Goal: Task Accomplishment & Management: Complete application form

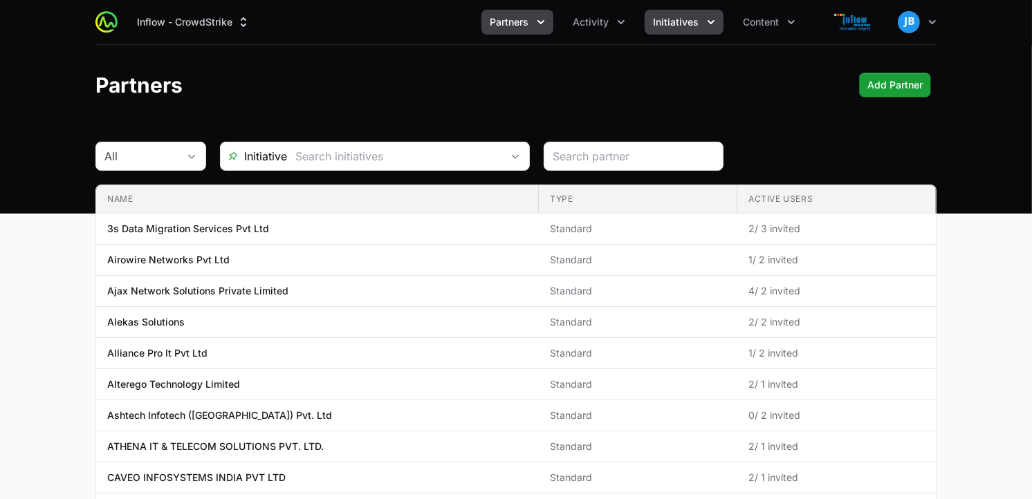
click at [702, 21] on button "Initiatives" at bounding box center [684, 22] width 79 height 25
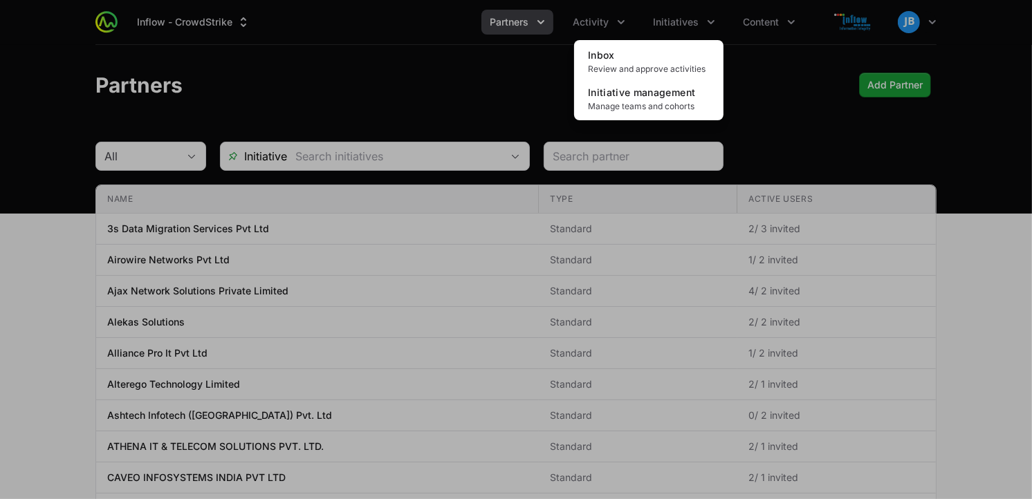
click at [584, 28] on div "Initiatives menu" at bounding box center [516, 249] width 1032 height 499
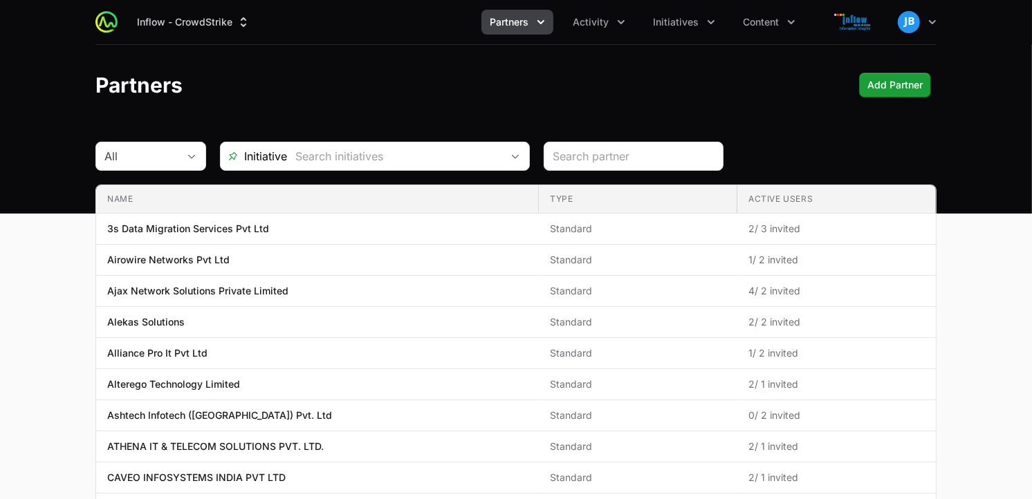
click at [600, 1] on div "Inflow - CrowdStrike Partners Activity Initiatives Content Open user menu Open …" at bounding box center [515, 22] width 841 height 44
click at [602, 23] on span "Activity" at bounding box center [591, 22] width 36 height 14
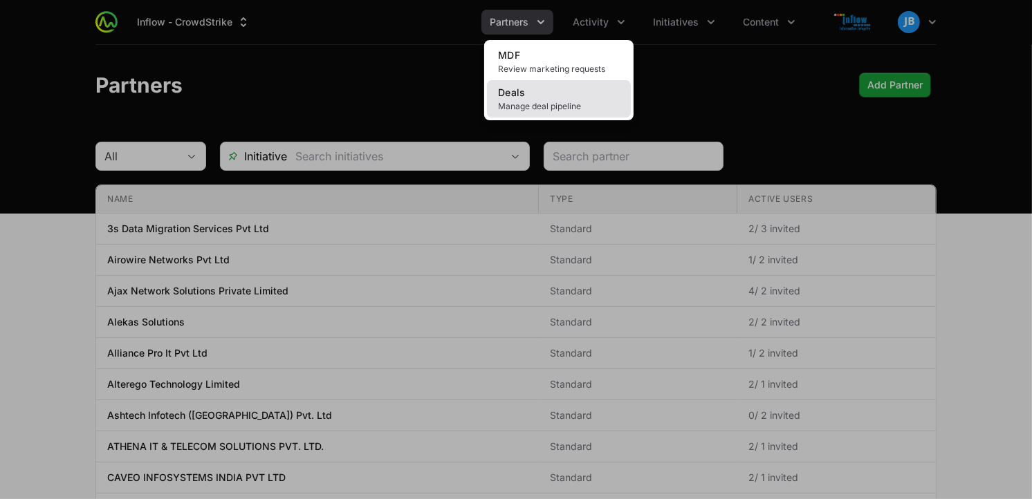
click at [551, 102] on span "Manage deal pipeline" at bounding box center [559, 106] width 122 height 11
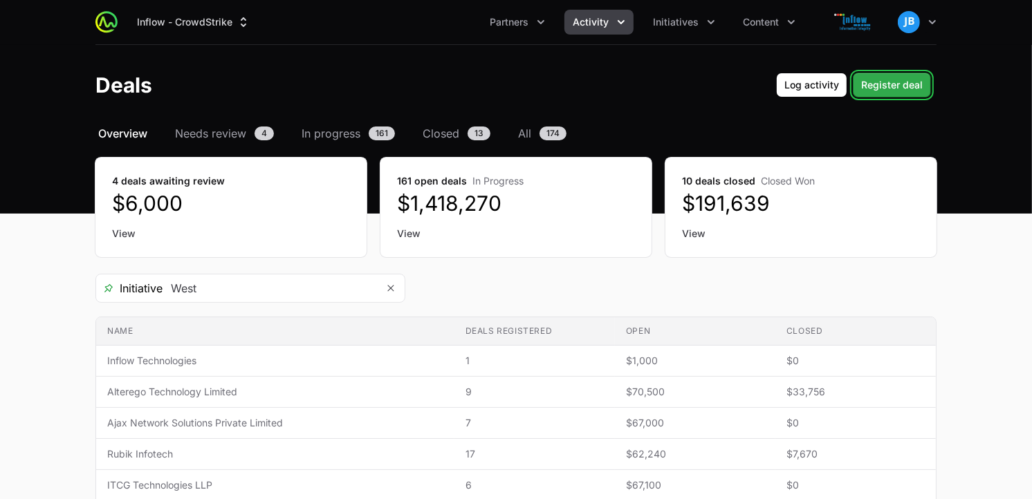
click at [907, 86] on span "Register deal" at bounding box center [892, 85] width 62 height 17
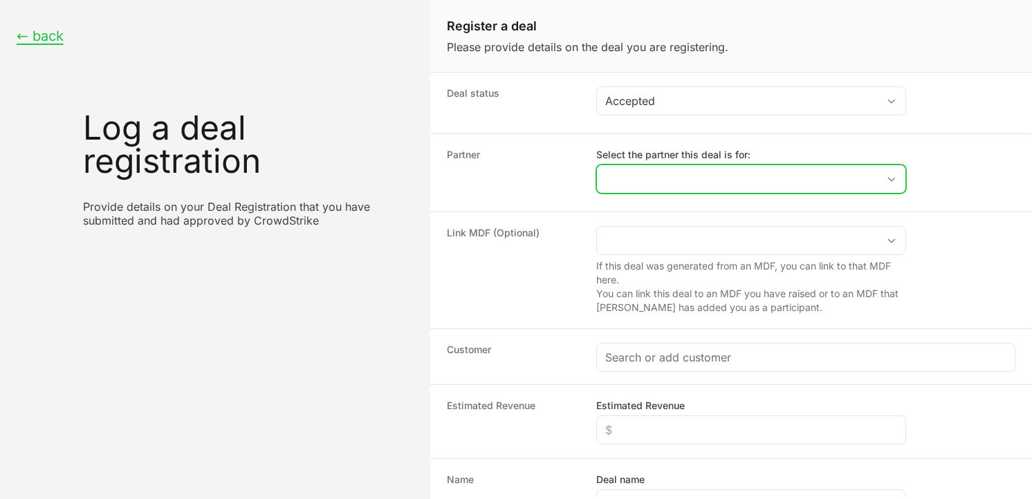
click at [647, 177] on input "Select the partner this deal is for:" at bounding box center [737, 179] width 281 height 28
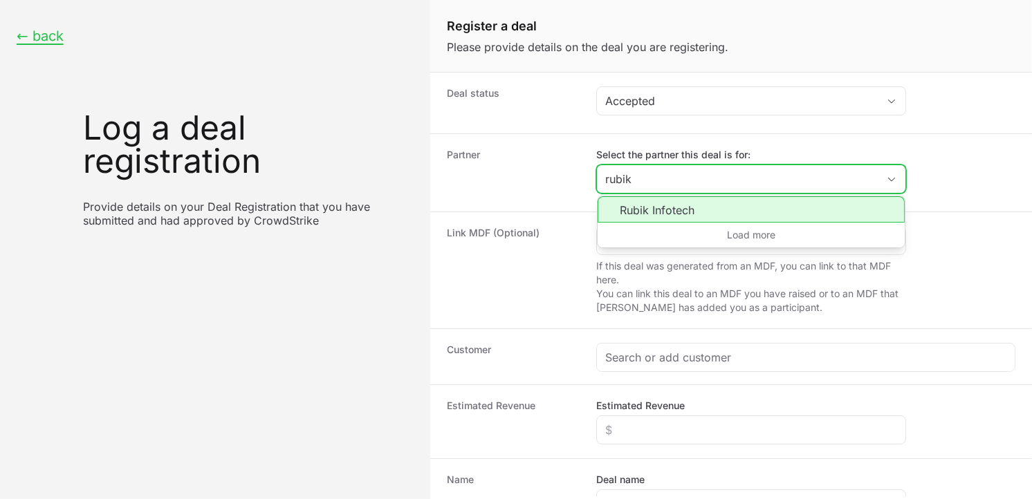
click at [662, 208] on li "Rubik Infotech" at bounding box center [751, 209] width 307 height 26
type input "Rubik Infotech"
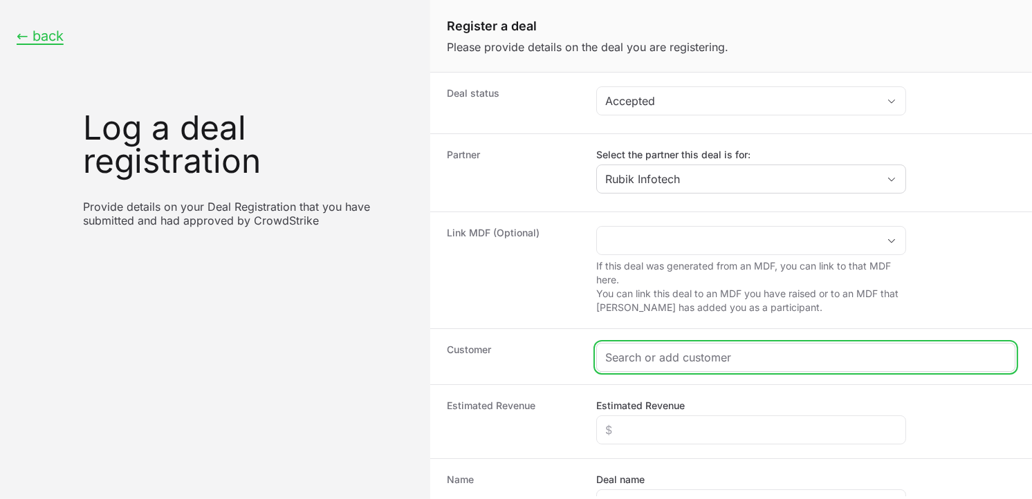
click at [643, 360] on input "Create activity form" at bounding box center [805, 357] width 401 height 17
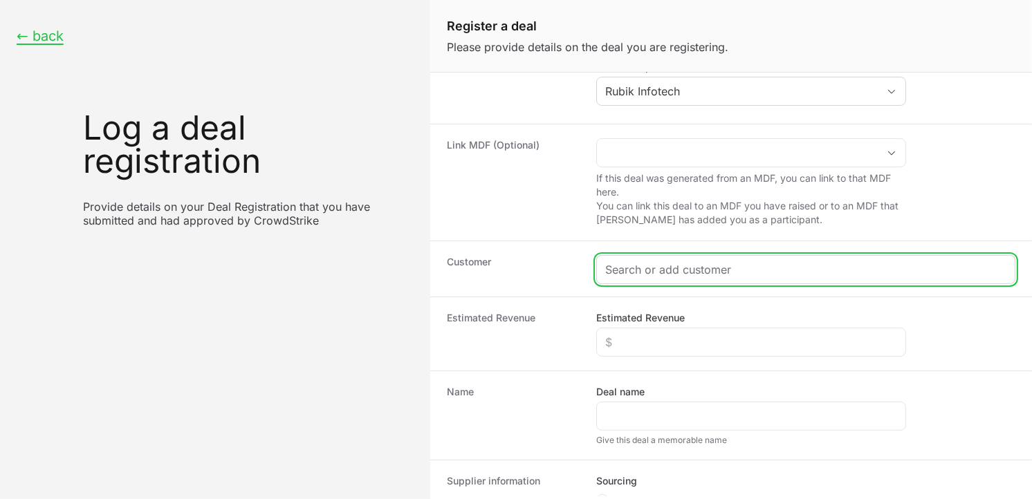
scroll to position [95, 0]
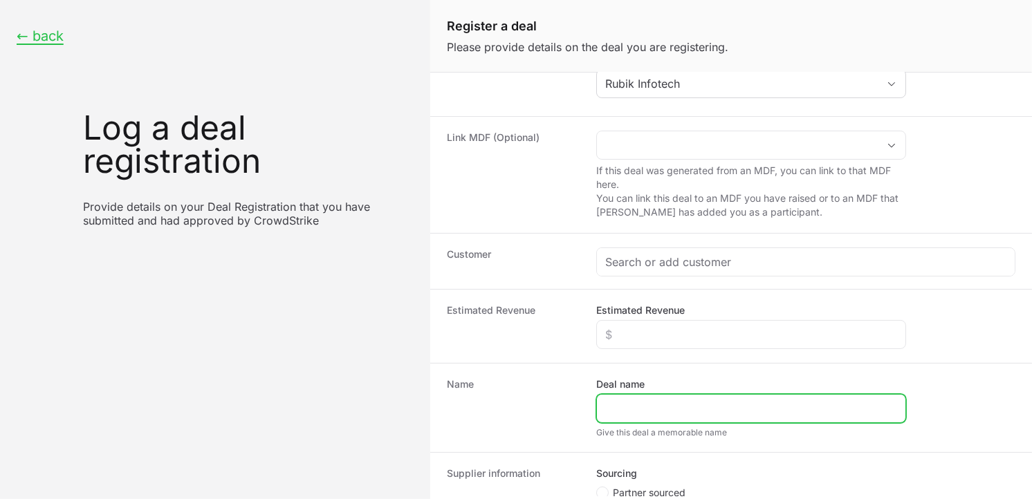
click at [673, 410] on input "Deal name" at bounding box center [751, 408] width 292 height 17
paste input "Actionedge Research Services LLP"
type input "Actionedge Research Services LLP"
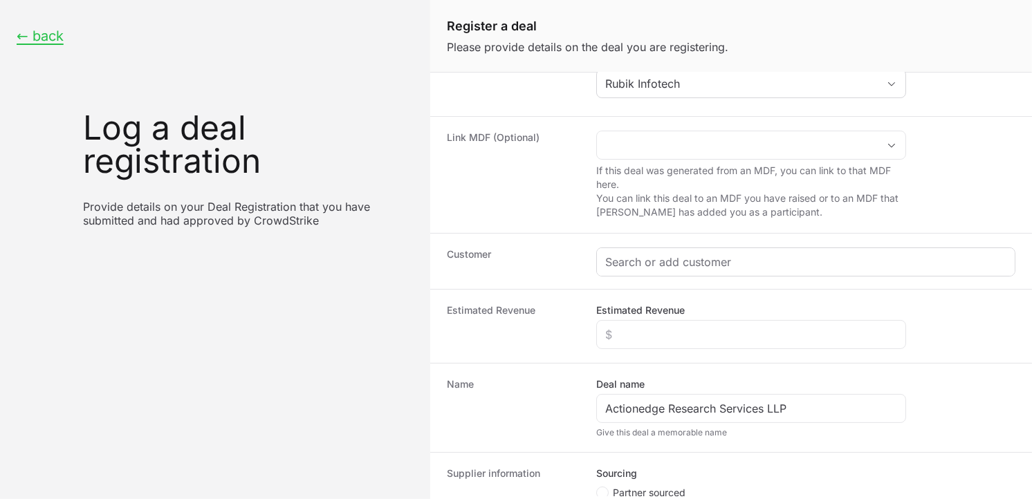
click at [654, 272] on div "Create activity form" at bounding box center [806, 262] width 418 height 28
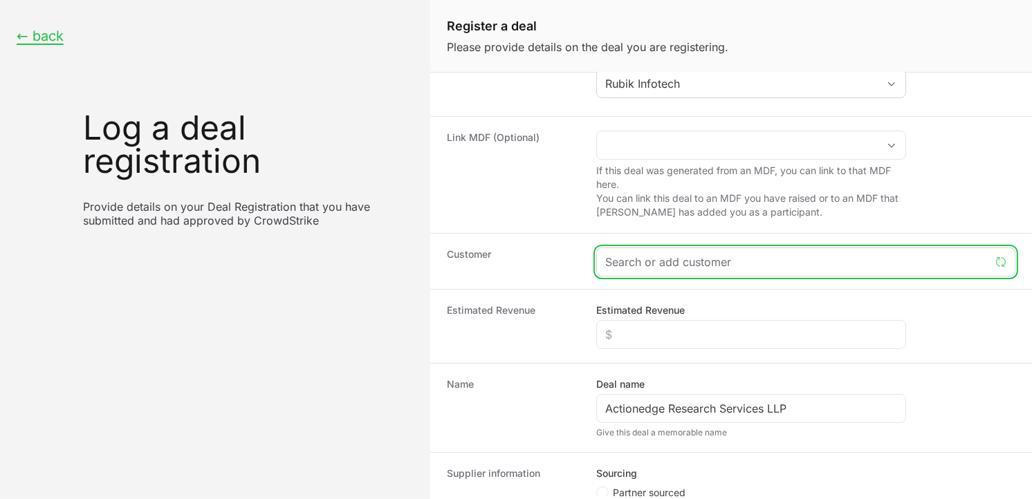
click at [692, 263] on input "Create activity form" at bounding box center [797, 262] width 385 height 17
paste input "Actionedge Research Services LLP"
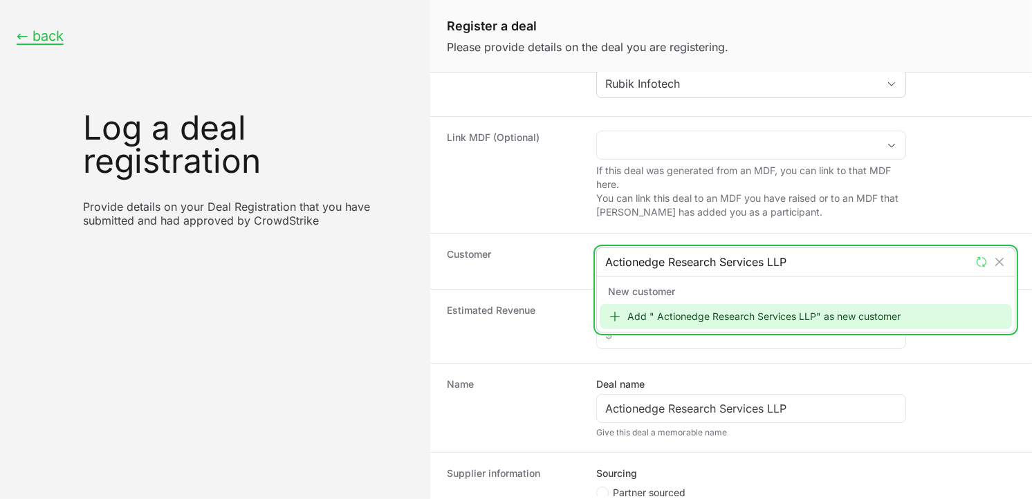
type input "Actionedge Research Services LLP"
click at [667, 317] on div "Add " Actionedge Research Services LLP" as new customer" at bounding box center [806, 316] width 412 height 25
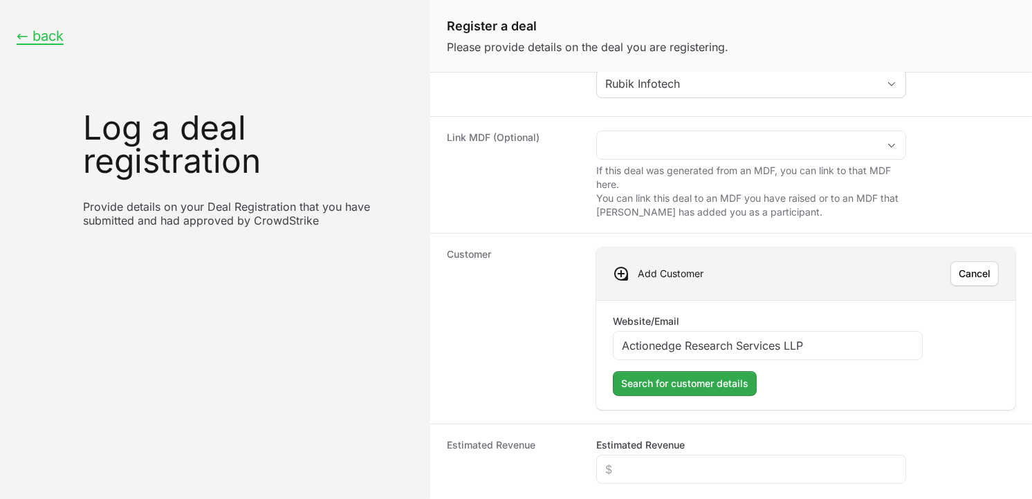
type input "Actionedge Research Services LLP"
click at [687, 382] on span "Search for customer details" at bounding box center [684, 384] width 127 height 17
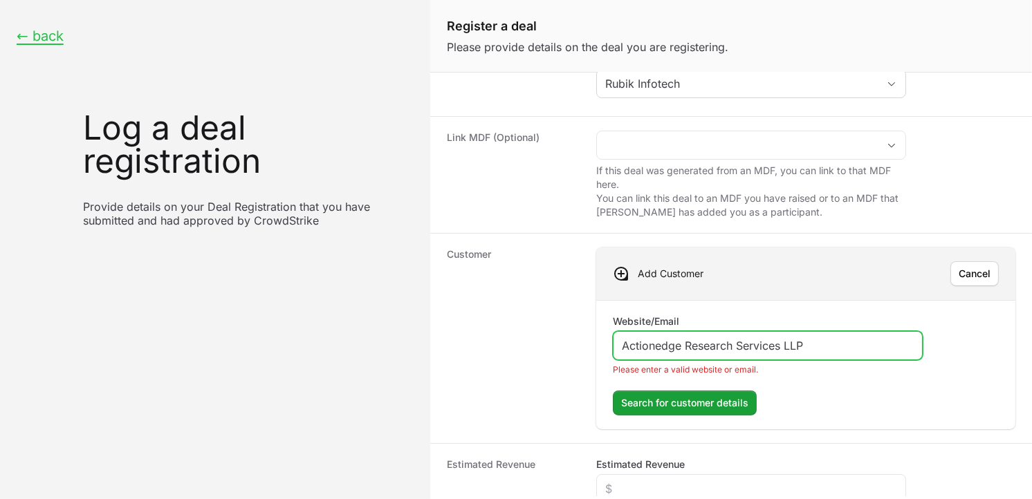
drag, startPoint x: 816, startPoint y: 340, endPoint x: 563, endPoint y: 313, distance: 254.6
click at [563, 313] on div "Customer Add Customer Cancel Website/Email Actionedge Research Services LLP Ple…" at bounding box center [731, 338] width 602 height 210
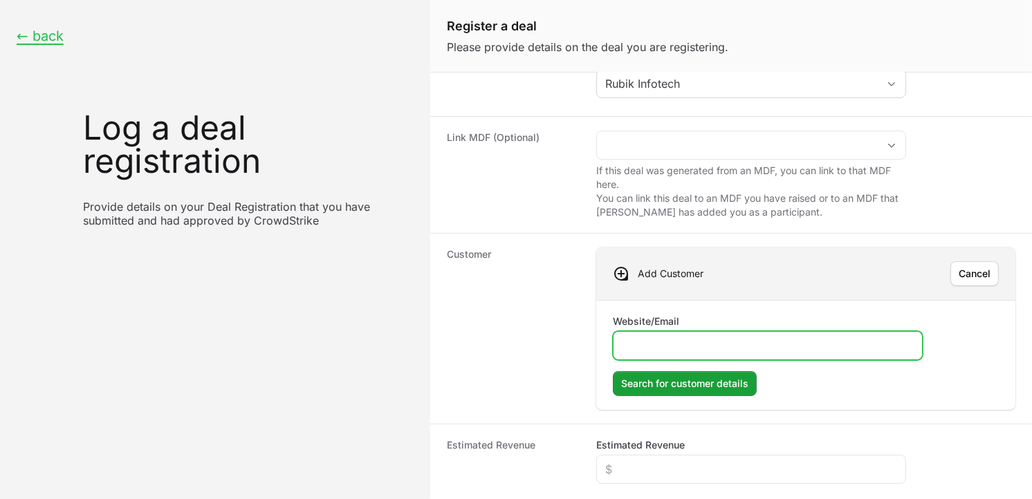
paste input "[URL][DOMAIN_NAME]"
type input "[URL][DOMAIN_NAME]"
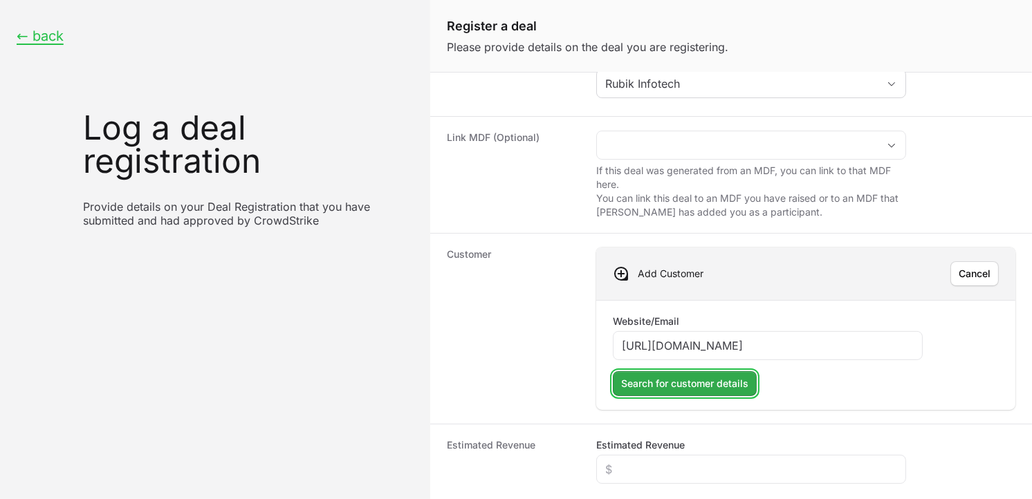
click at [699, 396] on button "Search for customer details" at bounding box center [685, 383] width 144 height 25
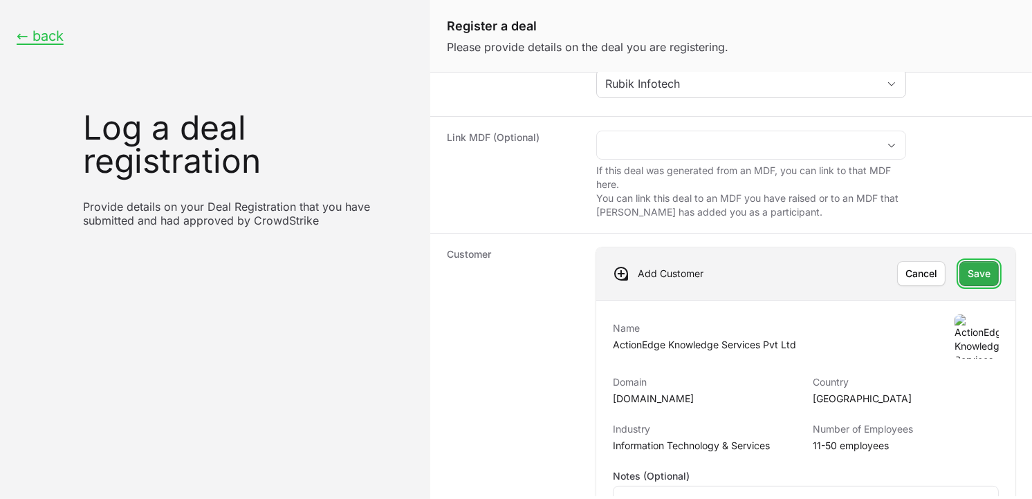
click at [977, 279] on span "Save" at bounding box center [979, 274] width 23 height 17
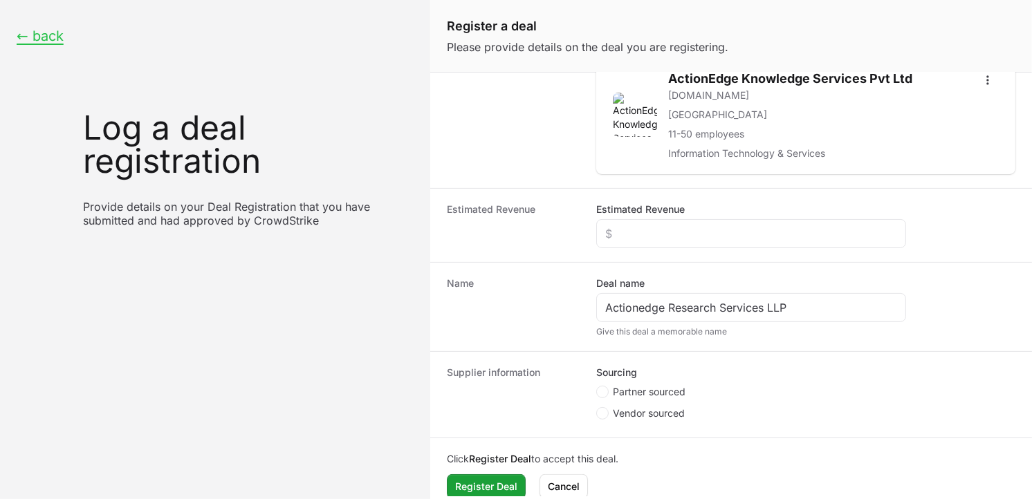
scroll to position [306, 0]
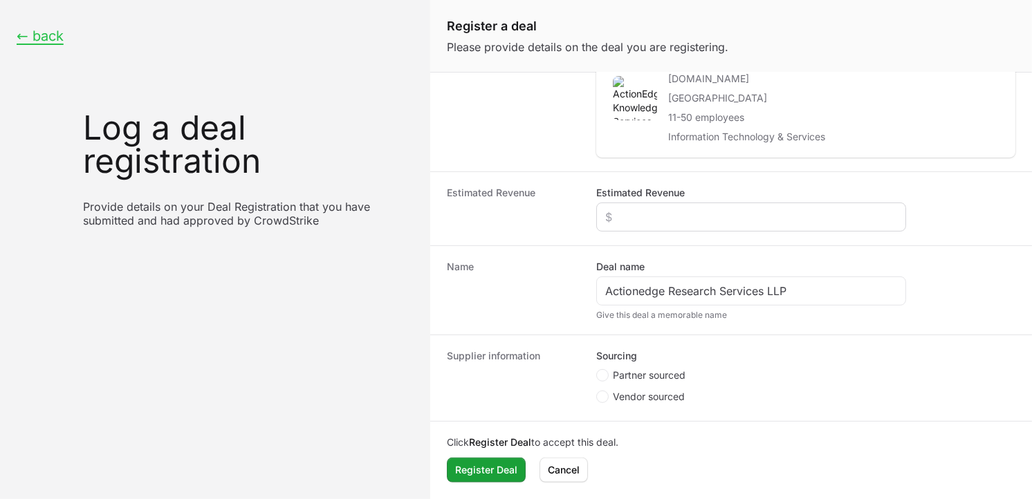
click at [668, 225] on div "Create activity form" at bounding box center [751, 217] width 310 height 29
click at [667, 217] on input "Estimated Revenue" at bounding box center [751, 217] width 292 height 17
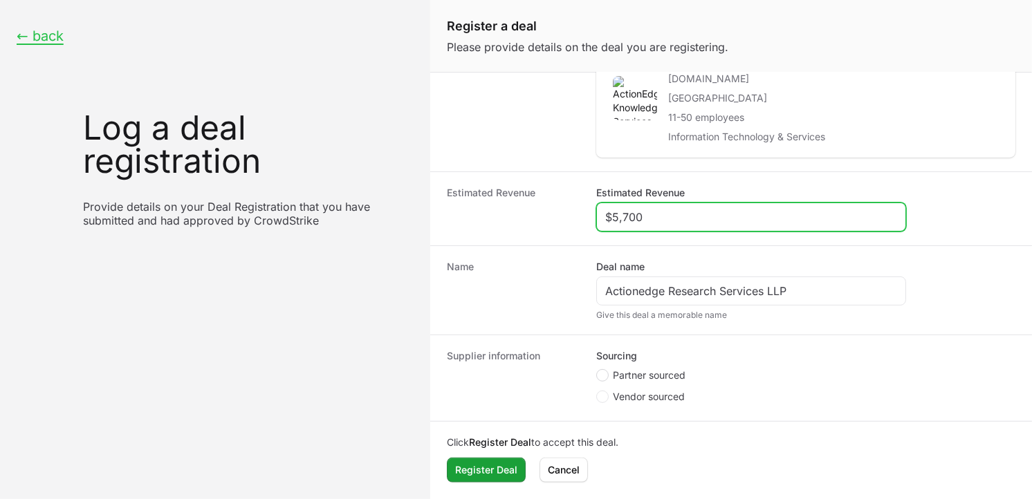
type input "$5,700"
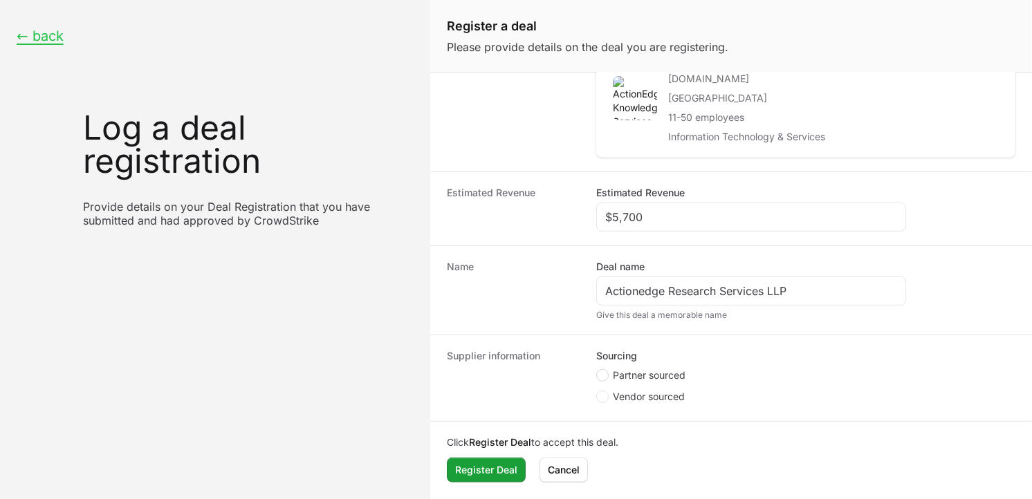
click at [607, 373] on span "Create activity form" at bounding box center [602, 375] width 12 height 12
radio input "true"
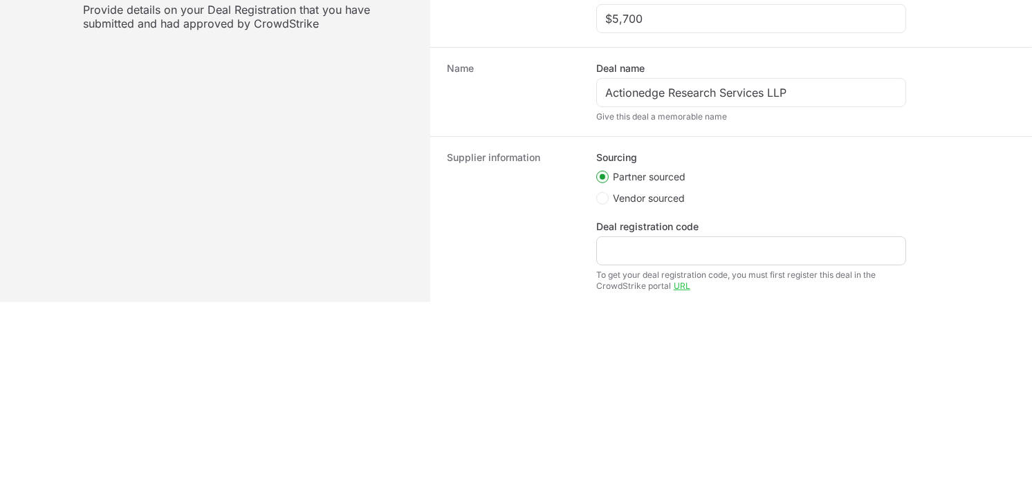
click at [676, 260] on div "Create activity form" at bounding box center [751, 251] width 310 height 29
click at [722, 239] on div "Create activity form" at bounding box center [751, 251] width 310 height 29
click at [724, 250] on input "Deal registration code" at bounding box center [751, 251] width 292 height 17
paste input "DR-a9936ff8"
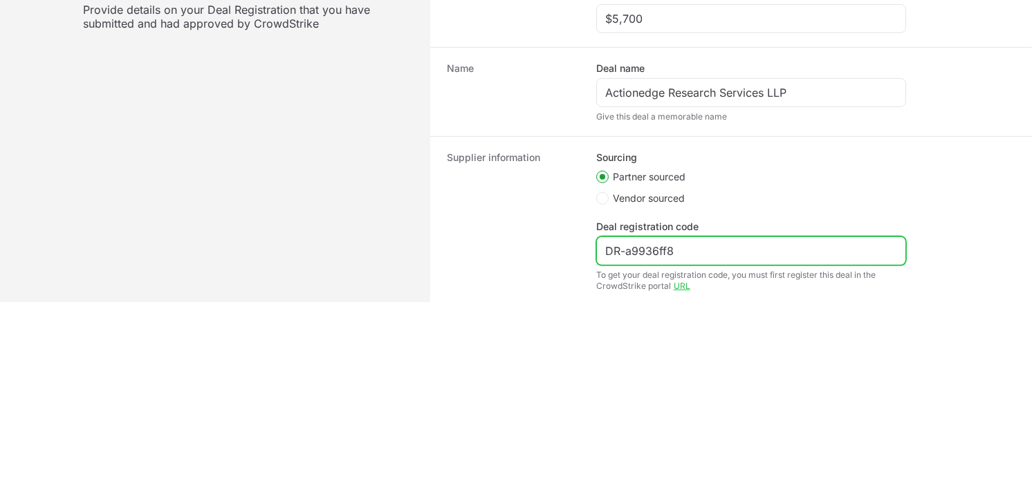
scroll to position [389, 0]
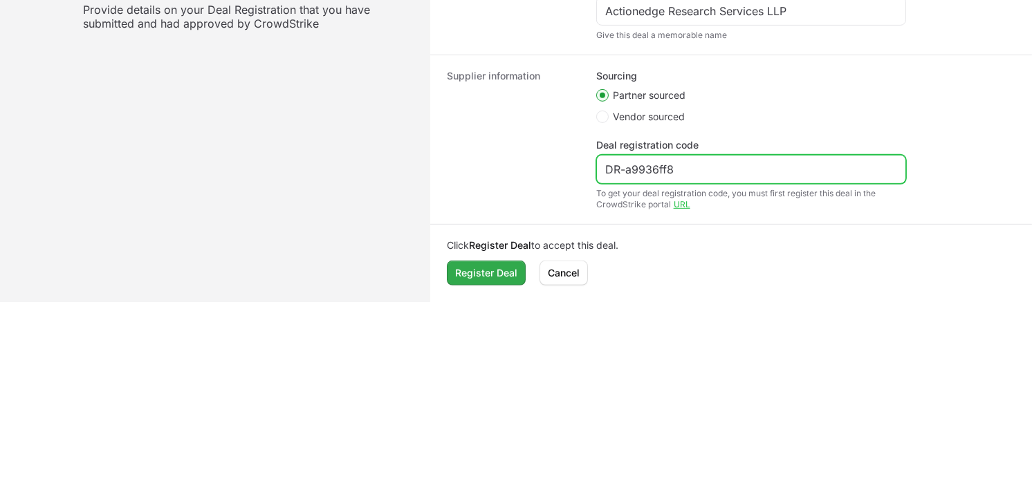
type input "DR-a9936ff8"
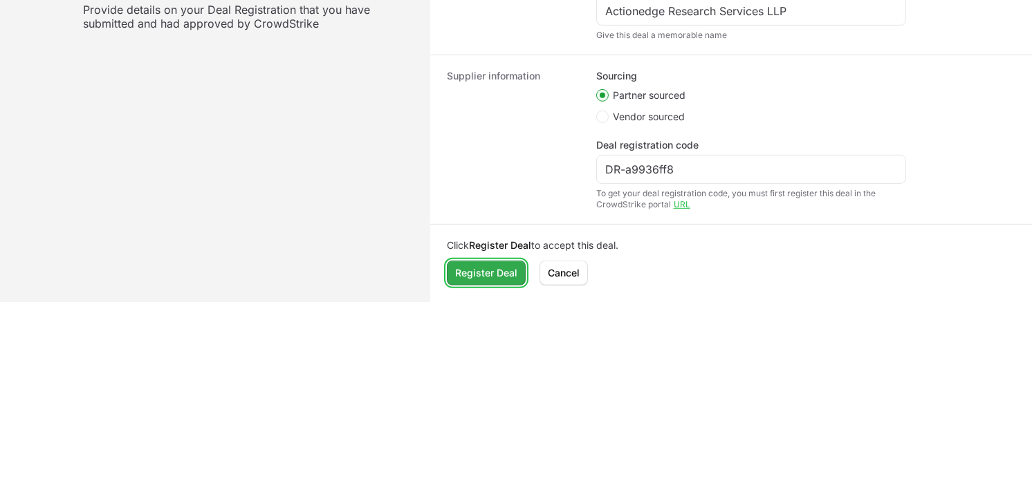
click at [506, 272] on span "Register Deal" at bounding box center [486, 273] width 62 height 17
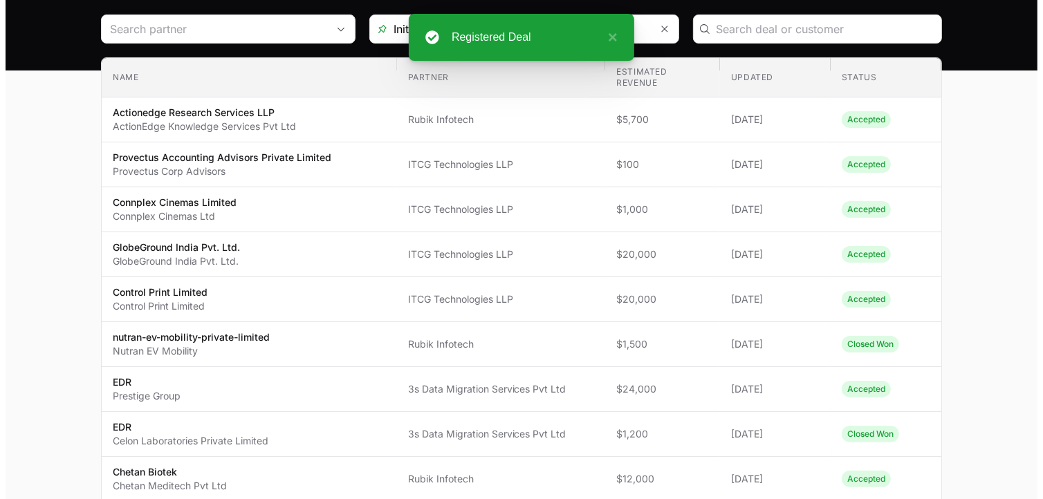
scroll to position [136, 0]
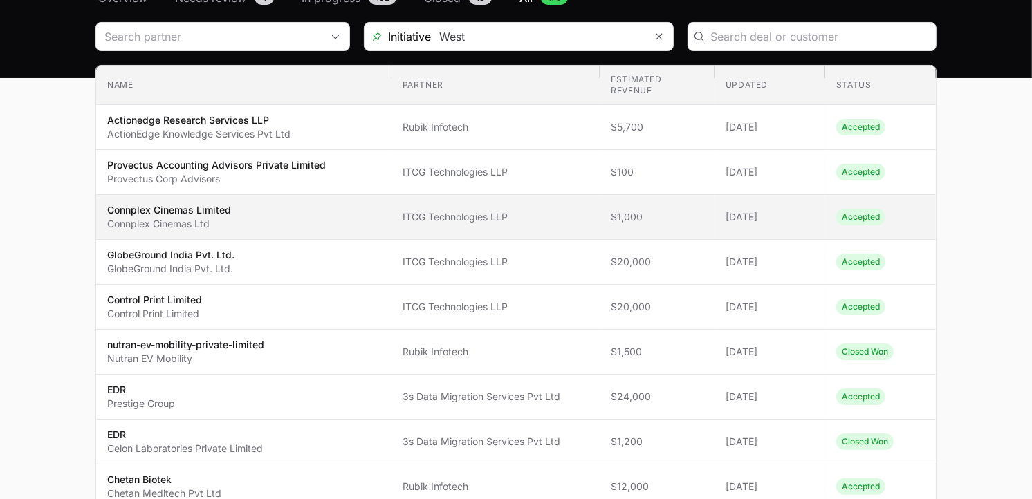
click at [223, 211] on p "Connplex Cinemas Limited" at bounding box center [169, 210] width 124 height 14
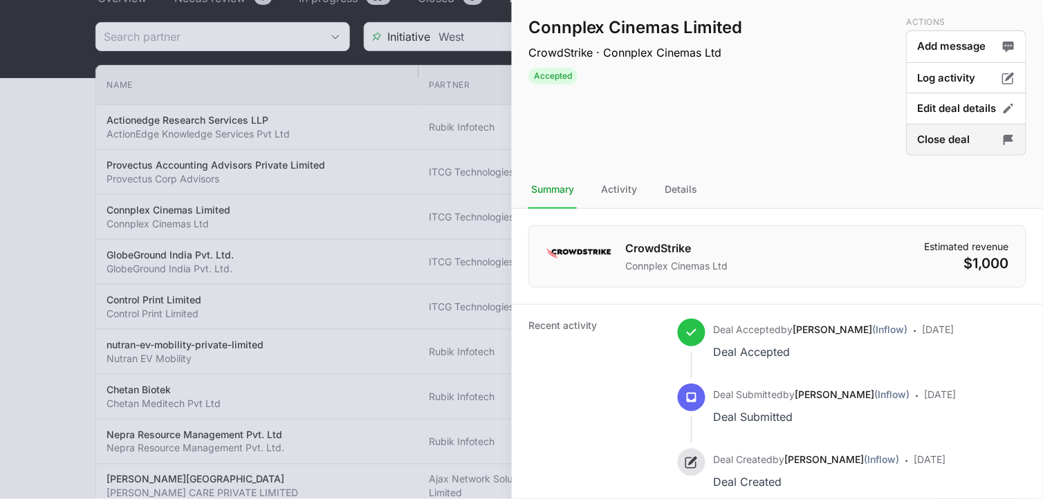
click at [952, 139] on button "Close deal" at bounding box center [966, 140] width 120 height 33
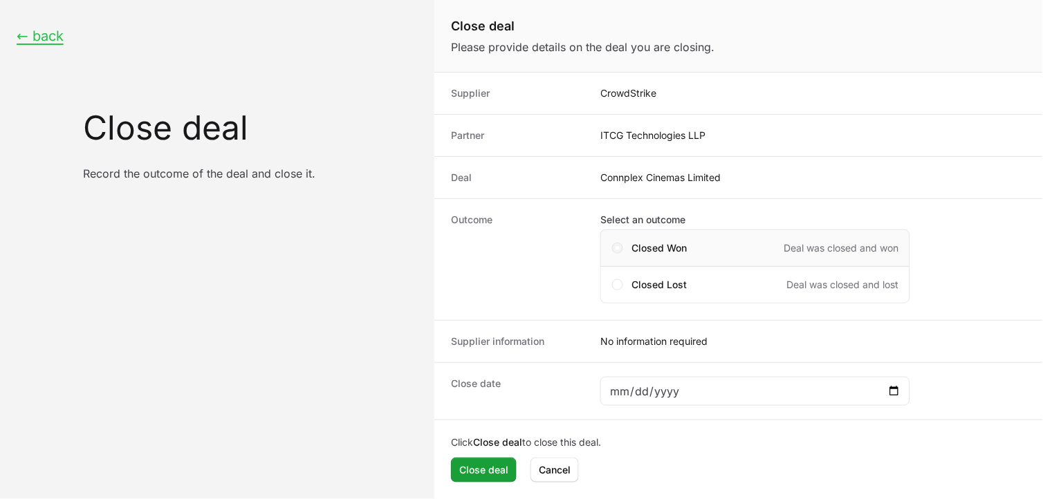
click at [622, 250] on span "Close deal form" at bounding box center [617, 248] width 11 height 11
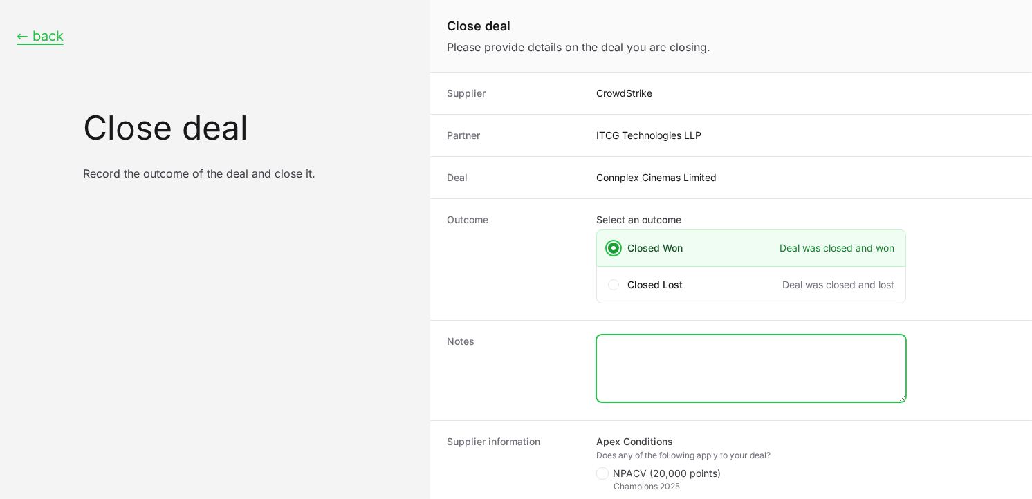
click at [838, 360] on textarea "Close deal form" at bounding box center [751, 368] width 308 height 66
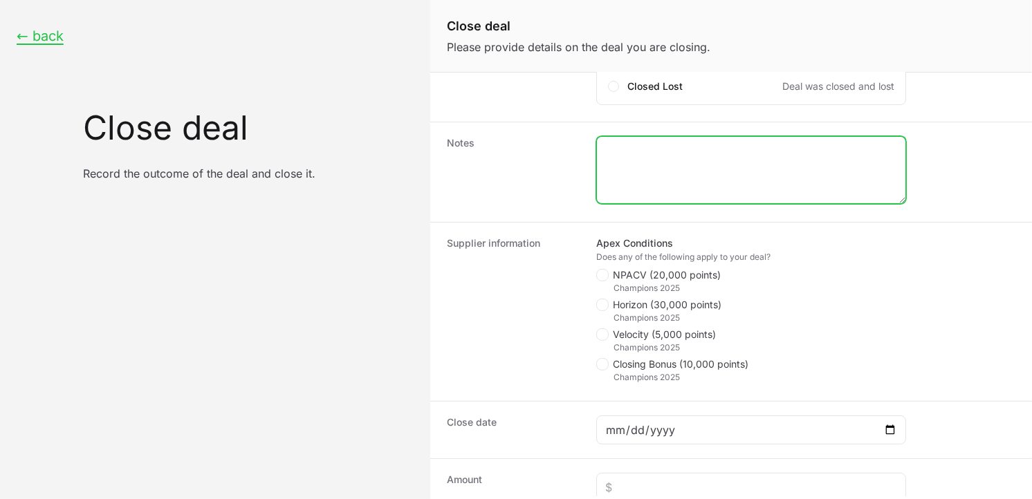
scroll to position [207, 0]
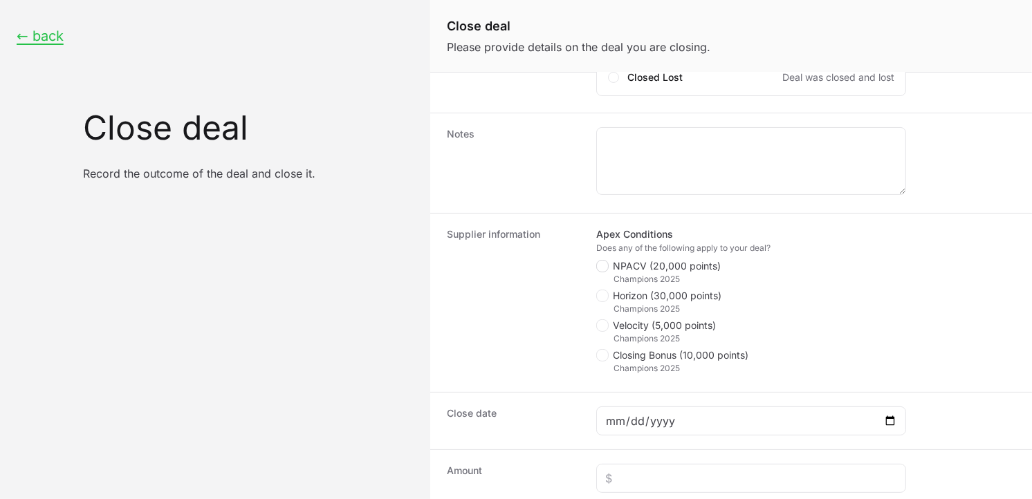
click at [604, 270] on icon "Close deal form" at bounding box center [602, 266] width 8 height 11
click at [598, 468] on input "NPACV (20,000 points)" at bounding box center [596, 468] width 1 height 1
checkbox input "true"
click at [609, 324] on span "Close deal form" at bounding box center [604, 326] width 17 height 12
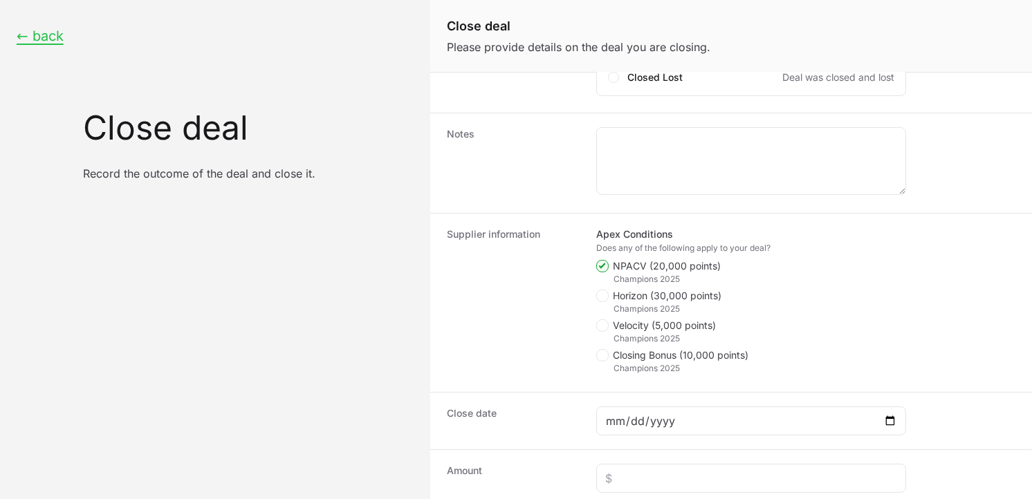
checkbox input "true"
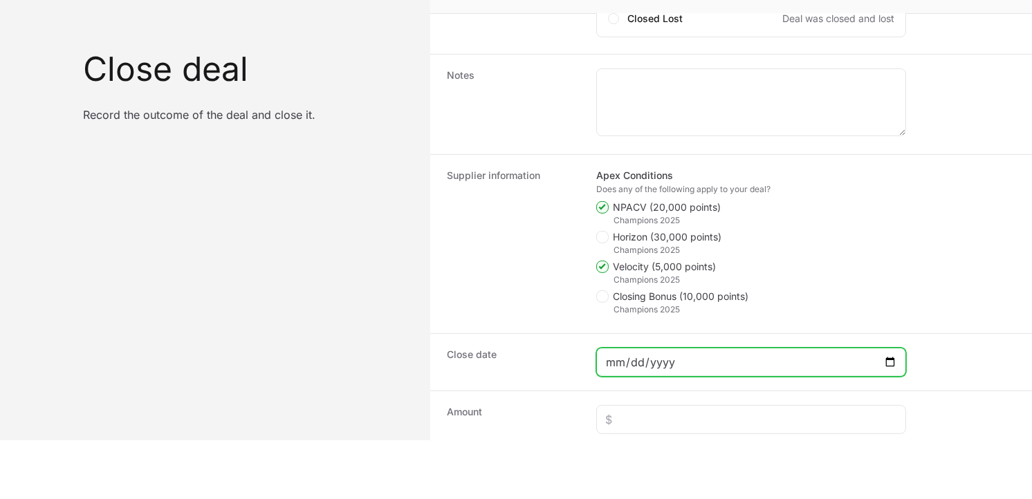
click at [889, 361] on input "Close deal form" at bounding box center [751, 362] width 292 height 17
type input "[DATE]"
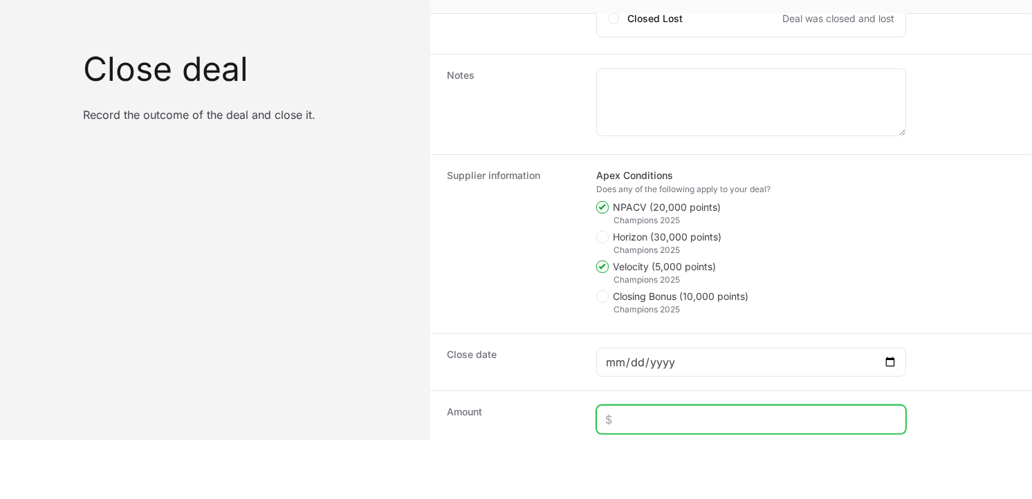
click at [651, 417] on input "Close deal form" at bounding box center [751, 419] width 292 height 17
click at [639, 419] on input "Close deal form" at bounding box center [751, 419] width 292 height 17
type input "$780"
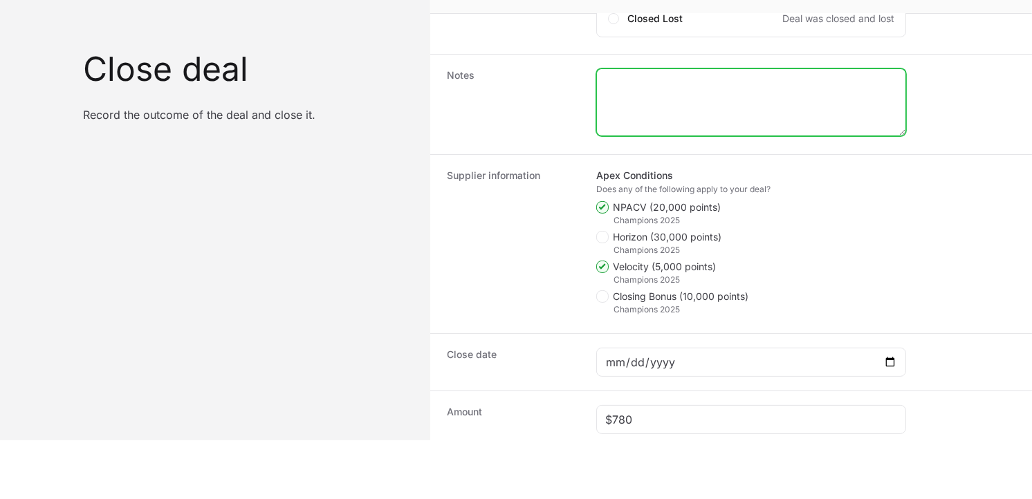
click at [617, 93] on textarea "Close deal form" at bounding box center [751, 102] width 308 height 66
paste textarea "Order loaded PO NO 261216106"
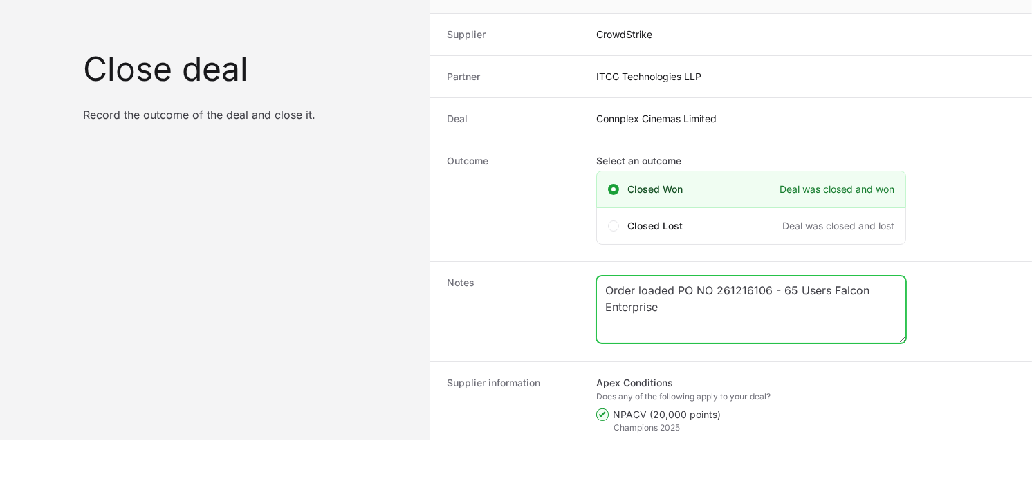
scroll to position [295, 0]
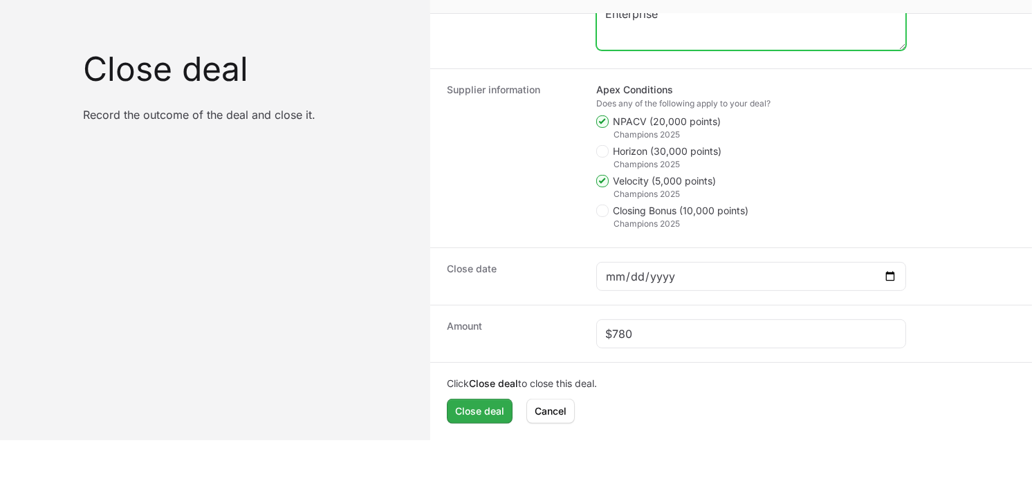
type textarea "Order loaded PO NO 261216106 - 65 Users Falcon Enterprise"
click at [472, 405] on span "Close deal" at bounding box center [479, 411] width 49 height 17
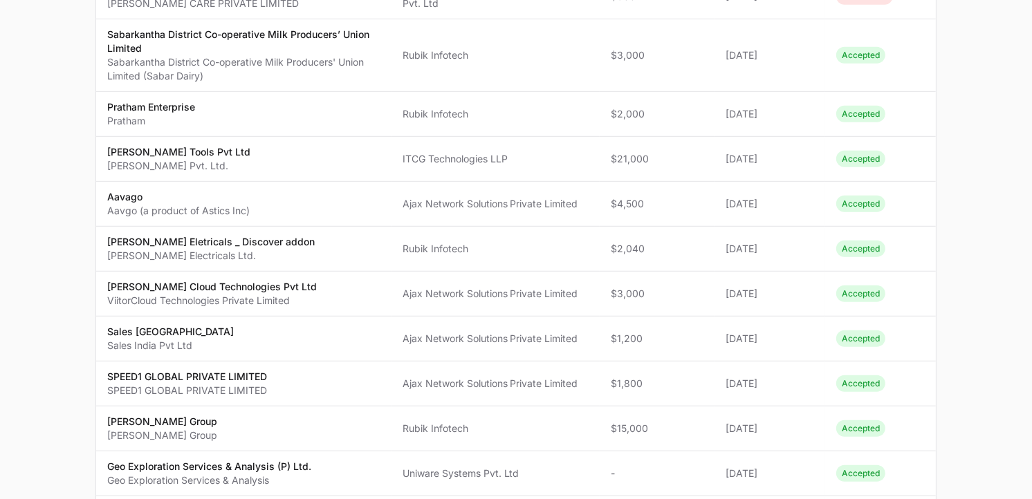
scroll to position [59, 0]
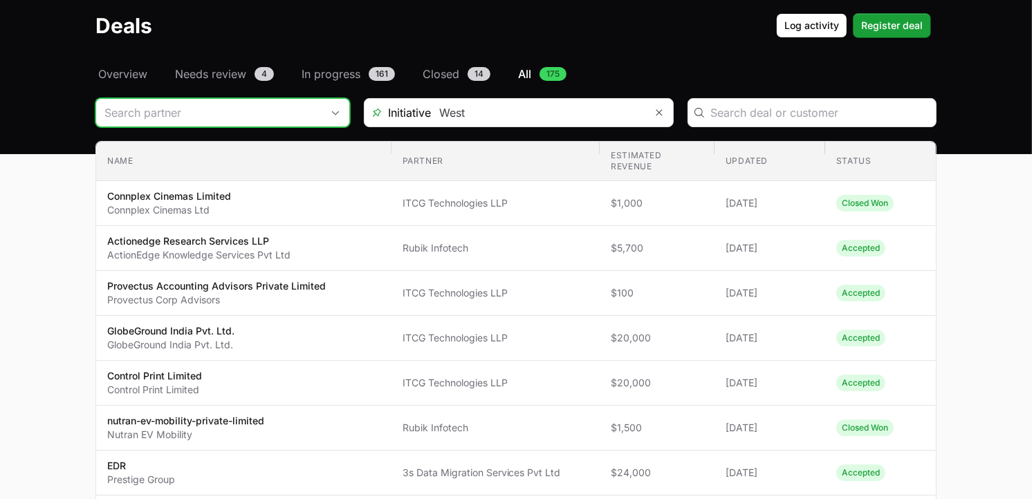
click at [229, 118] on input "Deals Filters" at bounding box center [208, 113] width 225 height 28
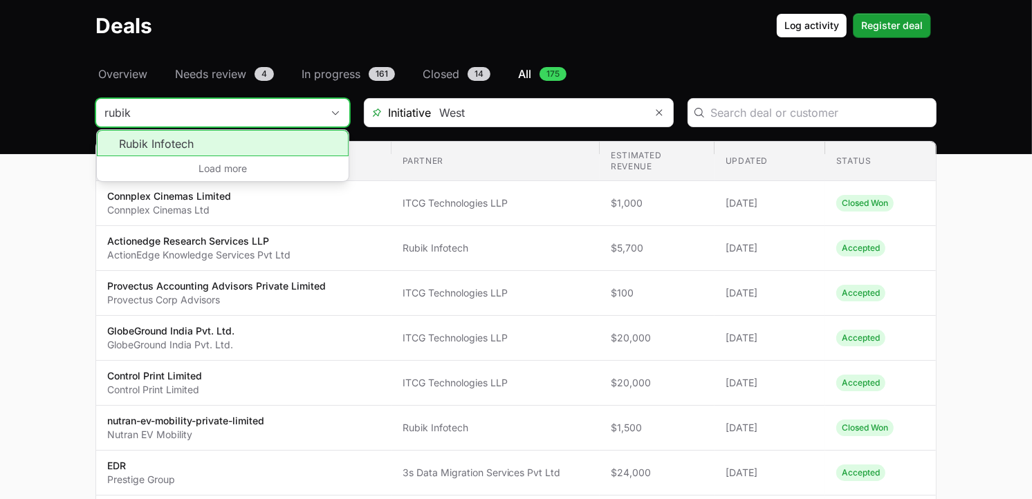
click at [189, 147] on li "Rubik Infotech" at bounding box center [223, 143] width 252 height 26
type input "Rubik Infotech"
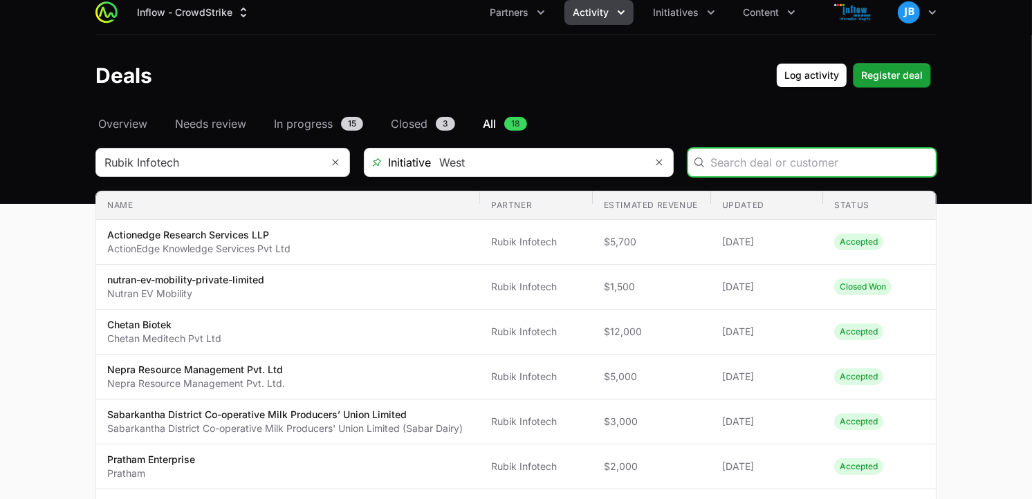
scroll to position [6, 0]
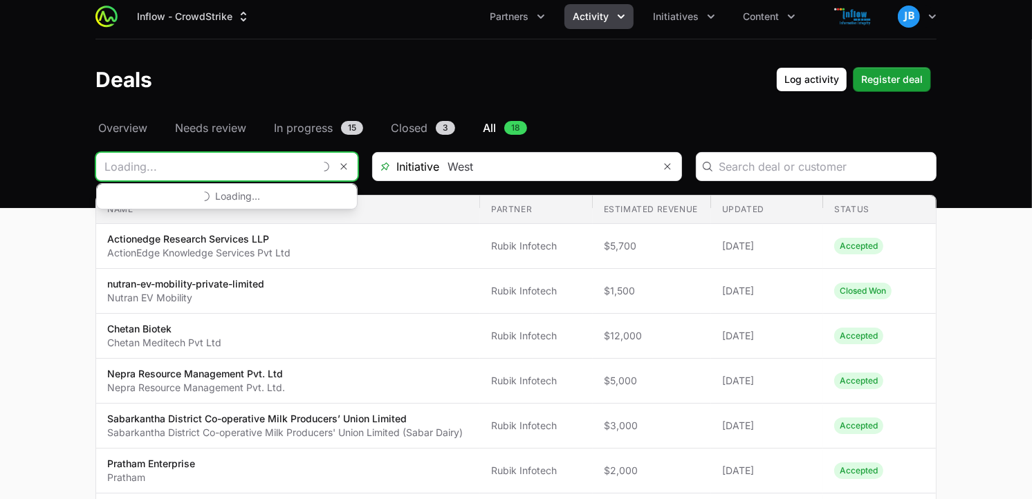
drag, startPoint x: 248, startPoint y: 160, endPoint x: 23, endPoint y: 167, distance: 224.9
type input "Rubik Infotech"
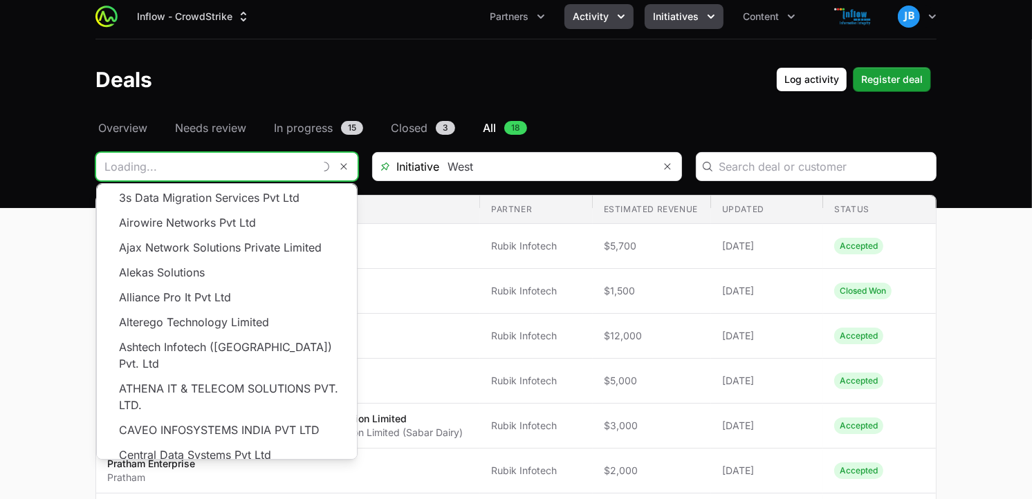
click at [709, 12] on icon "Initiatives menu" at bounding box center [711, 17] width 14 height 14
type input "Rubik Infotech"
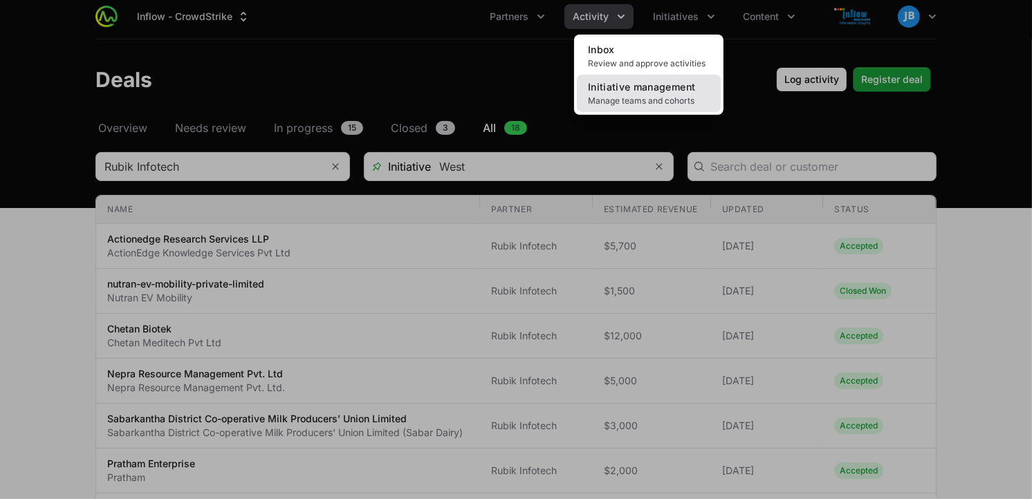
click at [638, 86] on span "Initiative management" at bounding box center [641, 87] width 107 height 12
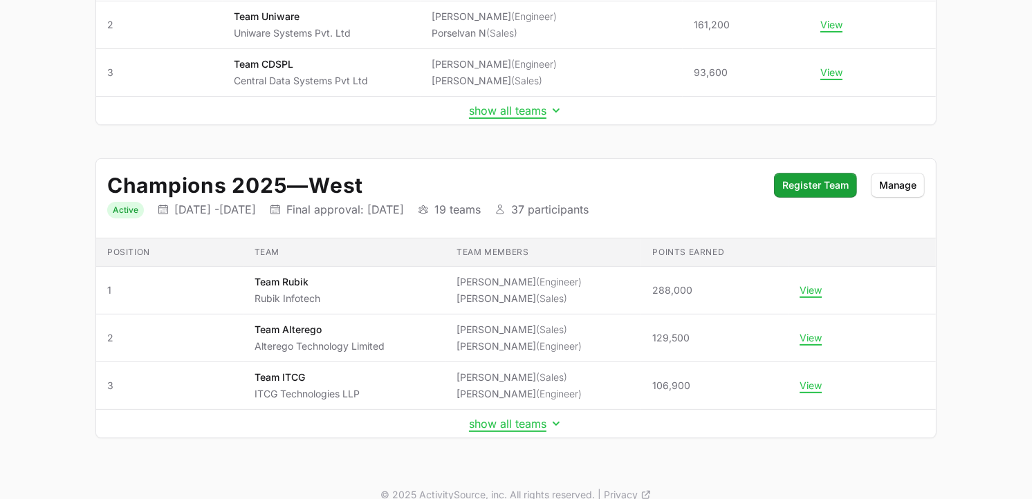
scroll to position [315, 0]
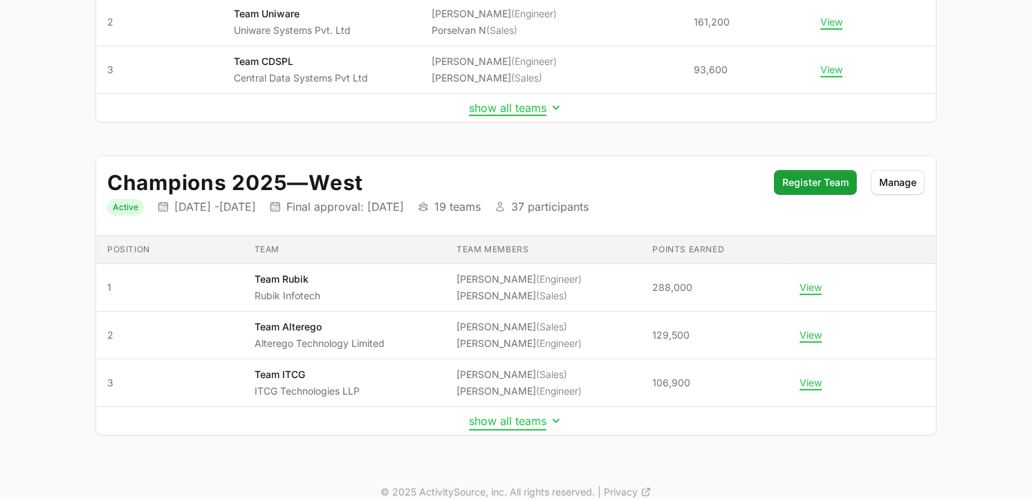
click at [506, 423] on button "show all teams" at bounding box center [516, 421] width 94 height 14
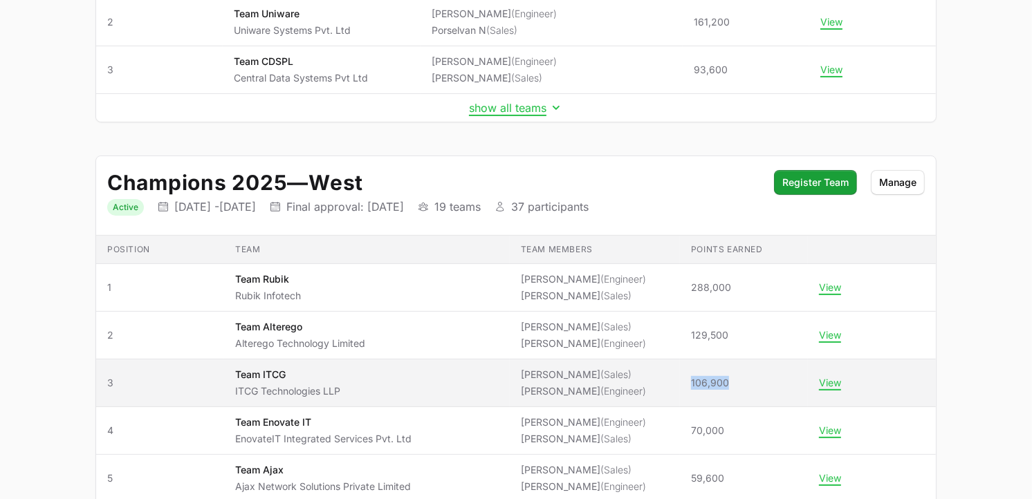
drag, startPoint x: 738, startPoint y: 387, endPoint x: 679, endPoint y: 385, distance: 58.8
click at [691, 385] on span "106,900" at bounding box center [744, 383] width 106 height 14
copy span "106,900"
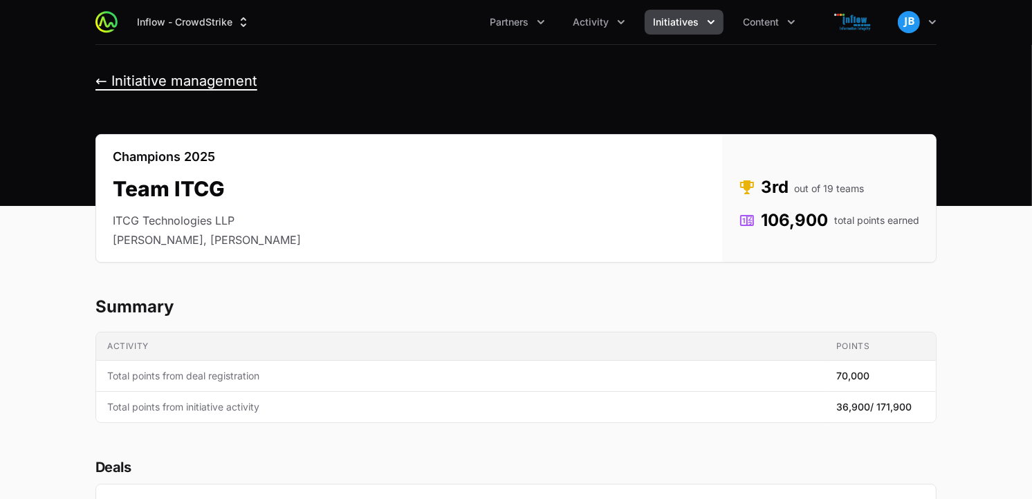
click at [98, 80] on button "← Initiative management" at bounding box center [176, 81] width 162 height 17
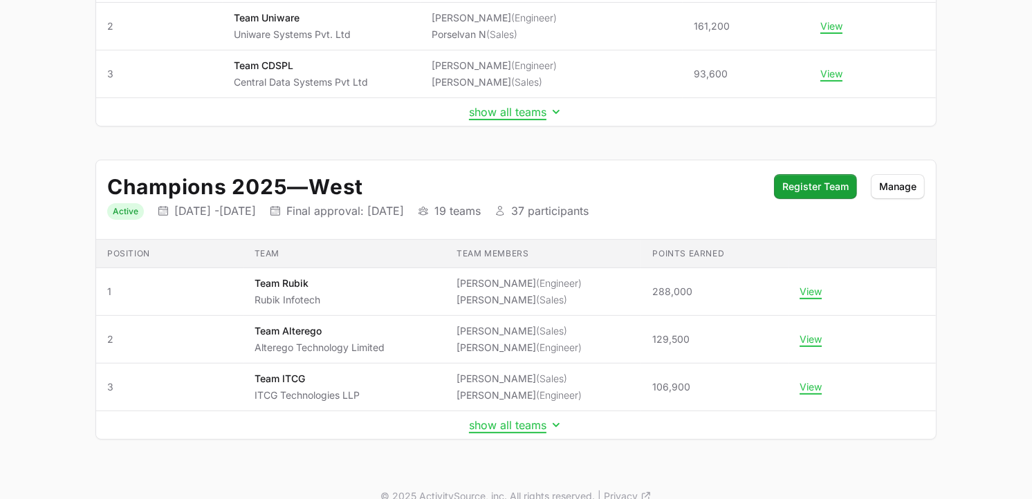
scroll to position [333, 0]
